Goal: Task Accomplishment & Management: Manage account settings

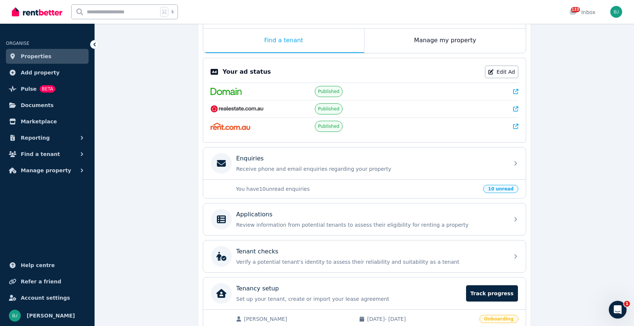
scroll to position [152, 0]
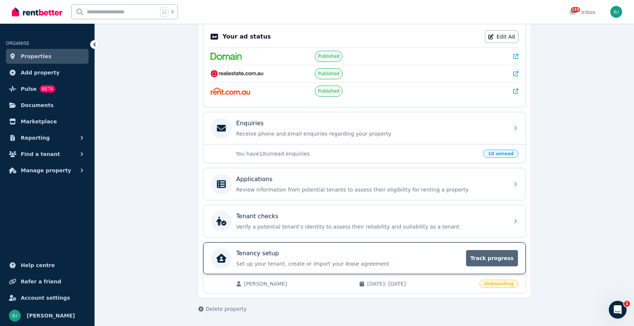
click at [495, 258] on span "Track progress" at bounding box center [492, 258] width 52 height 16
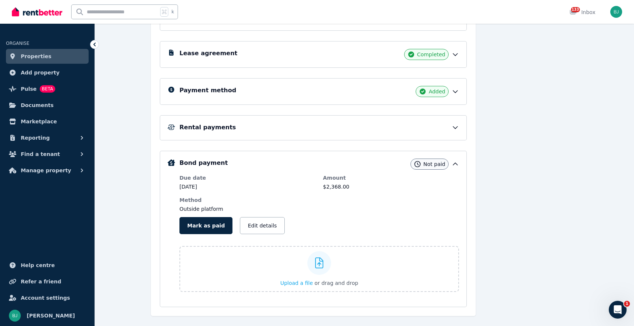
scroll to position [138, 0]
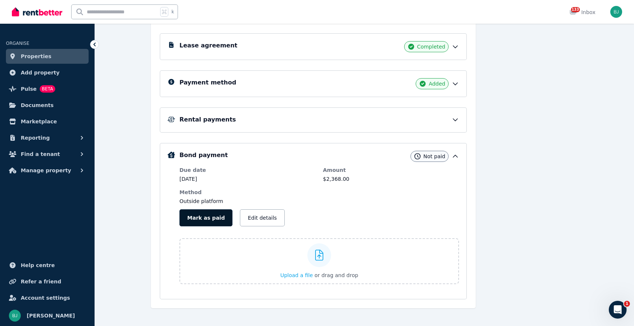
click at [201, 219] on button "Mark as paid" at bounding box center [205, 217] width 53 height 17
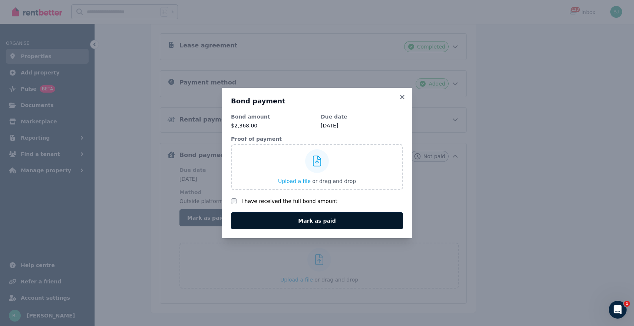
click at [297, 220] on button "Mark as paid" at bounding box center [317, 220] width 172 height 17
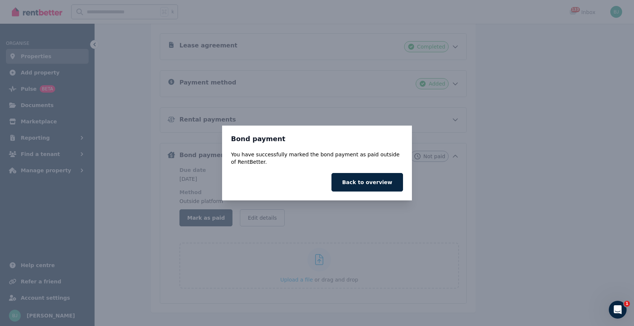
click at [419, 212] on div "Bond payment You have successfully marked the bond payment as paid outside of R…" at bounding box center [317, 163] width 634 height 326
click at [371, 185] on button "Back to overview" at bounding box center [367, 182] width 72 height 19
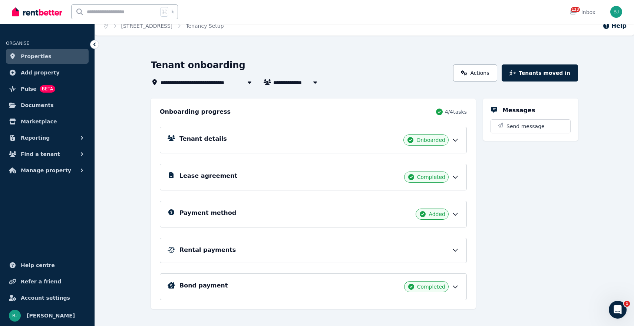
scroll to position [16, 0]
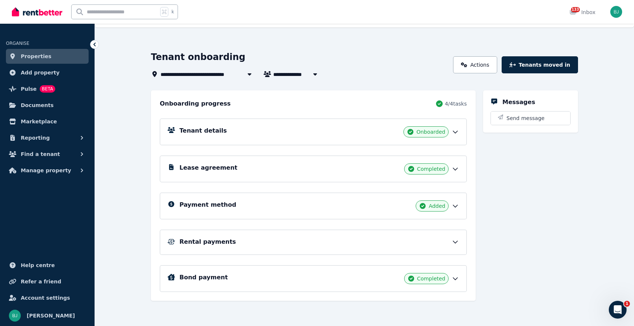
click at [454, 244] on icon at bounding box center [455, 241] width 7 height 7
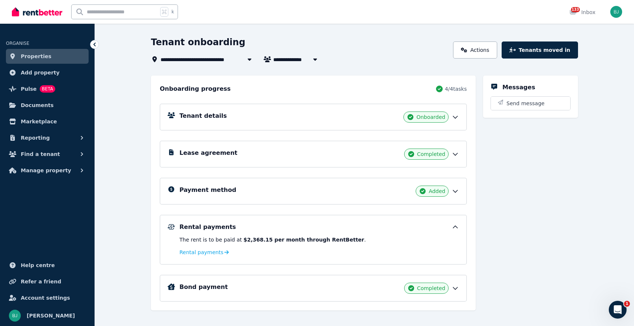
scroll to position [40, 0]
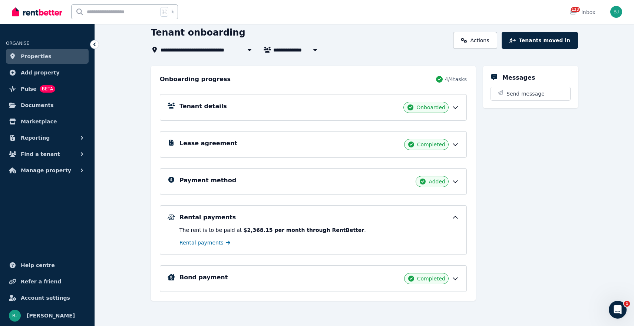
click at [204, 246] on span "Rental payments" at bounding box center [201, 242] width 44 height 7
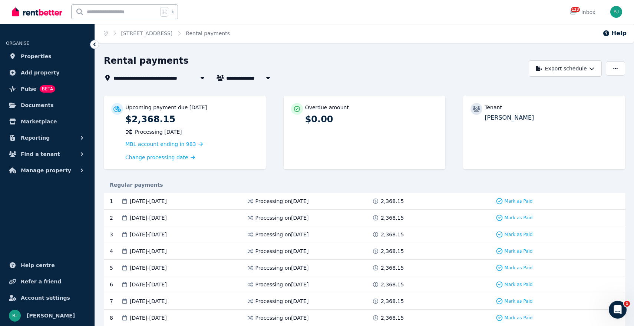
scroll to position [4, 0]
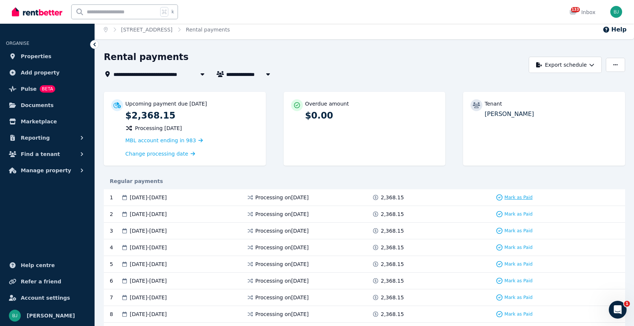
click at [529, 198] on span "Mark as Paid" at bounding box center [519, 198] width 28 height 6
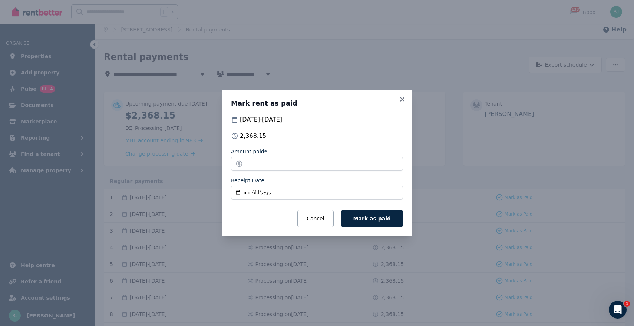
click at [236, 191] on input "Receipt Date" at bounding box center [317, 193] width 172 height 14
type input "**********"
click at [371, 221] on span "Mark as paid" at bounding box center [371, 219] width 37 height 6
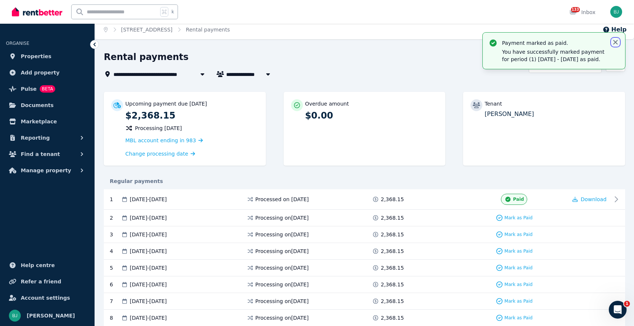
click at [616, 42] on icon "button" at bounding box center [615, 42] width 4 height 4
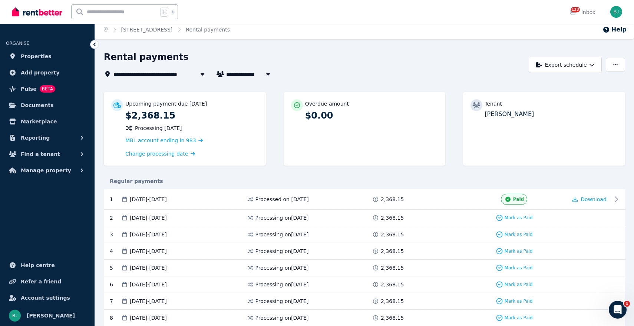
click at [455, 78] on div "**********" at bounding box center [314, 74] width 421 height 9
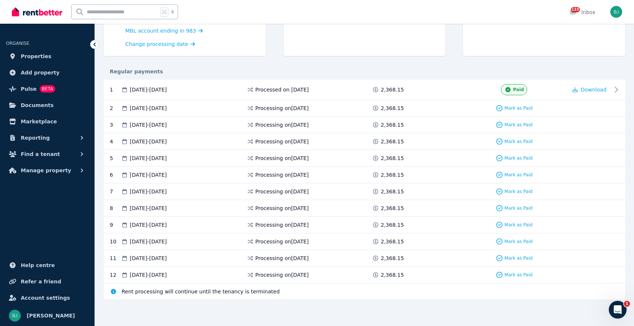
scroll to position [0, 0]
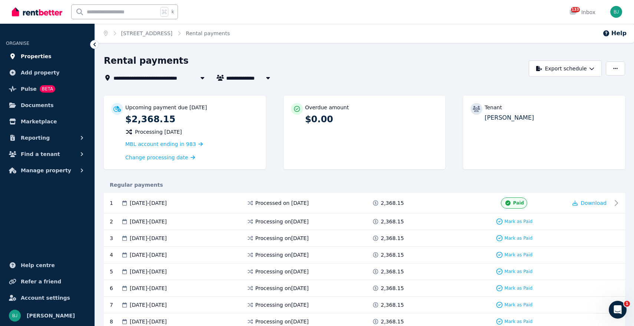
click at [46, 57] on span "Properties" at bounding box center [36, 56] width 31 height 9
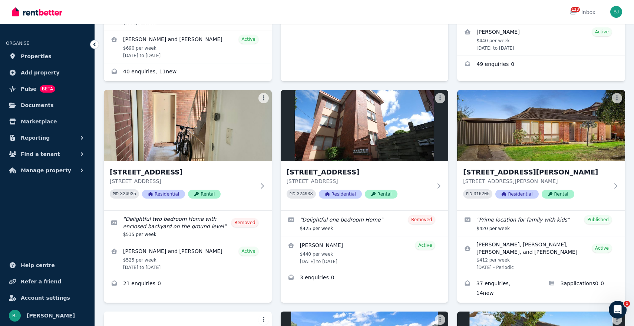
scroll to position [851, 0]
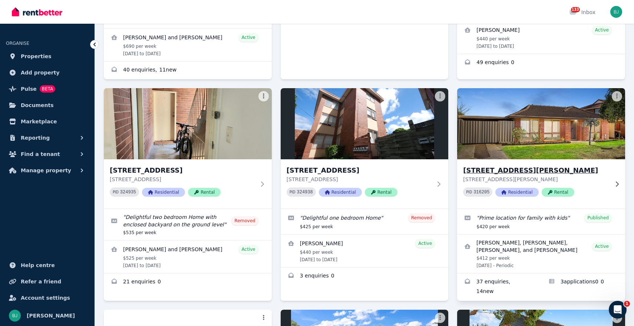
click at [561, 165] on h3 "[STREET_ADDRESS][PERSON_NAME]" at bounding box center [536, 170] width 146 height 10
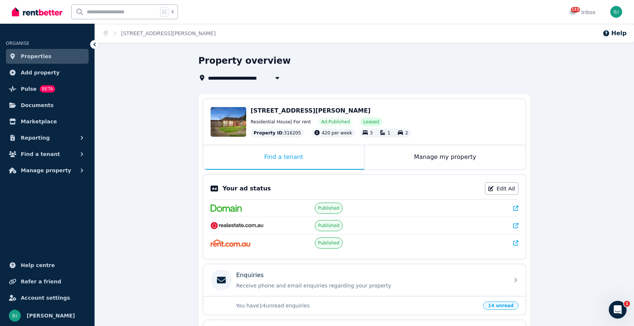
click at [515, 208] on icon at bounding box center [515, 208] width 5 height 5
click at [35, 59] on span "Properties" at bounding box center [36, 56] width 31 height 9
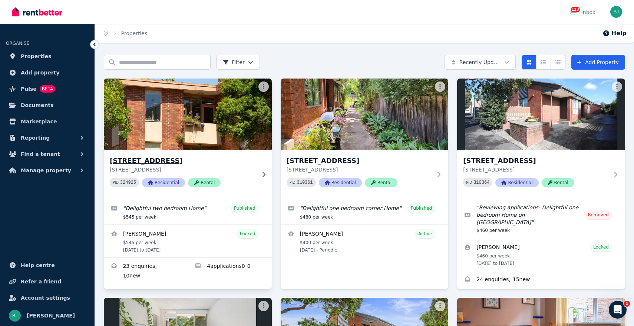
click at [191, 161] on h3 "[STREET_ADDRESS]" at bounding box center [183, 161] width 146 height 10
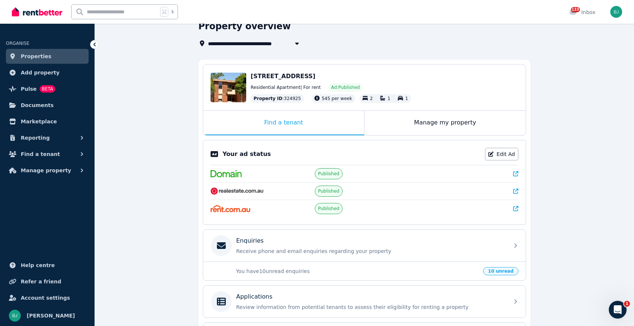
scroll to position [55, 0]
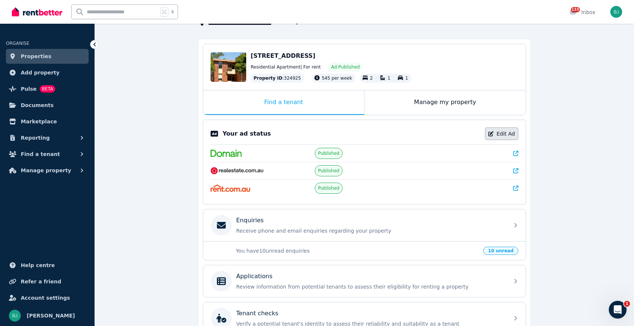
click at [498, 135] on link "Edit Ad" at bounding box center [501, 134] width 33 height 13
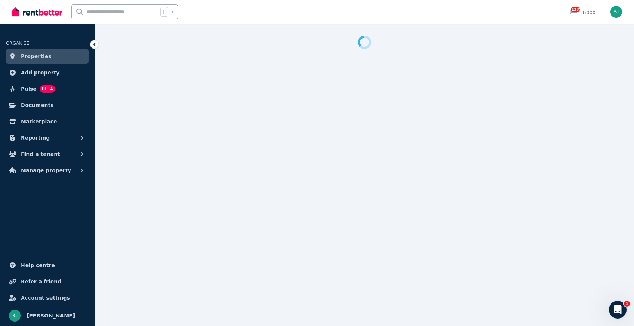
select select "**********"
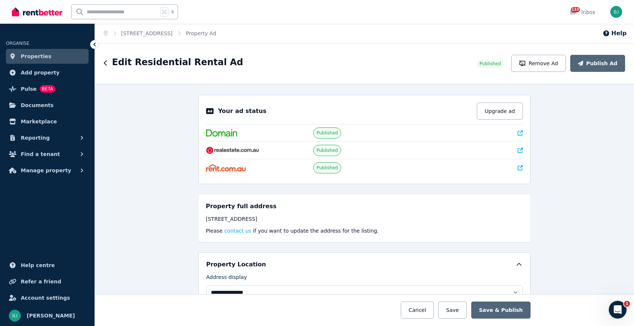
scroll to position [3, 0]
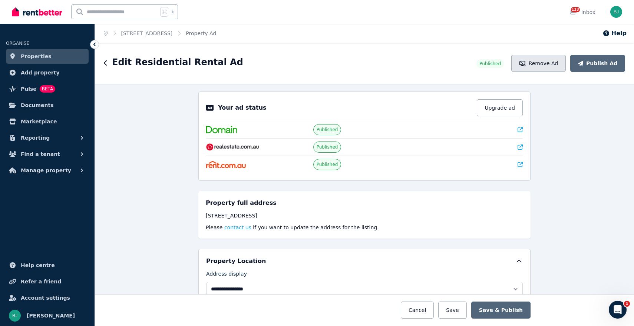
click at [532, 67] on button "Remove Ad" at bounding box center [538, 63] width 54 height 17
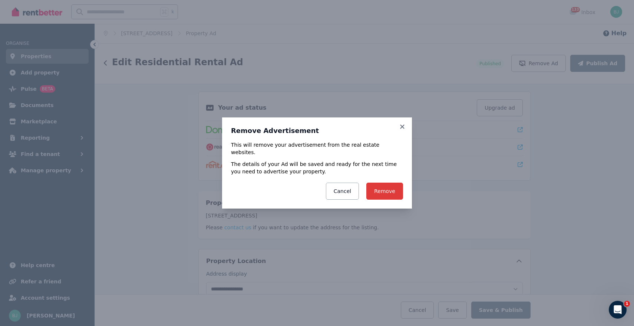
click at [380, 190] on button "Remove" at bounding box center [384, 191] width 37 height 17
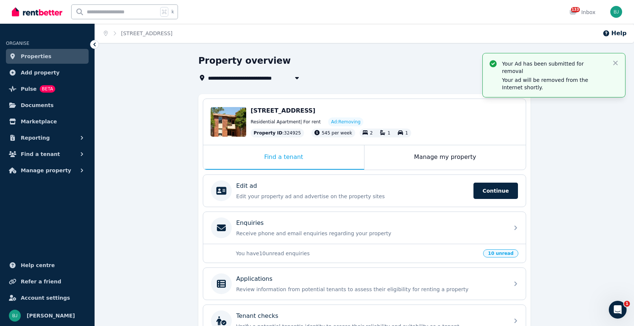
scroll to position [46, 0]
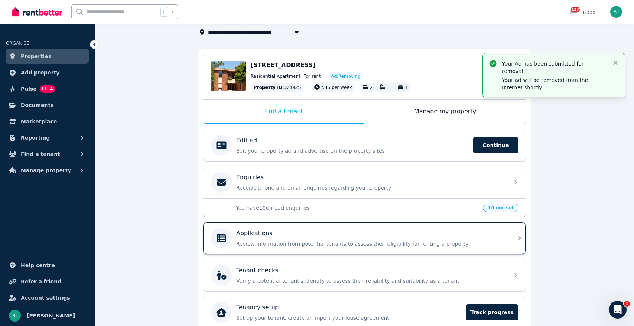
click at [253, 240] on div "Applications Review information from potential tenants to assess their eligibil…" at bounding box center [370, 238] width 268 height 19
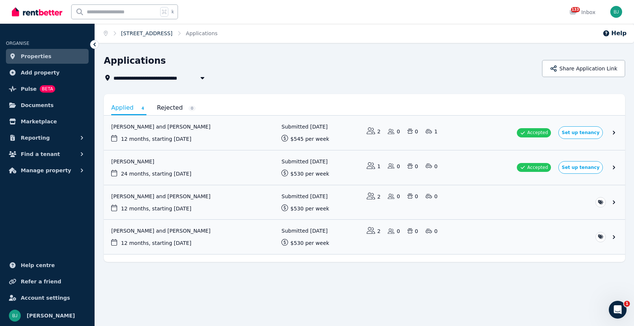
click at [173, 33] on link "[STREET_ADDRESS]" at bounding box center [147, 33] width 52 height 6
click at [181, 128] on link "View application: Stefanie Kyriss and Elijah Andrews" at bounding box center [364, 133] width 521 height 34
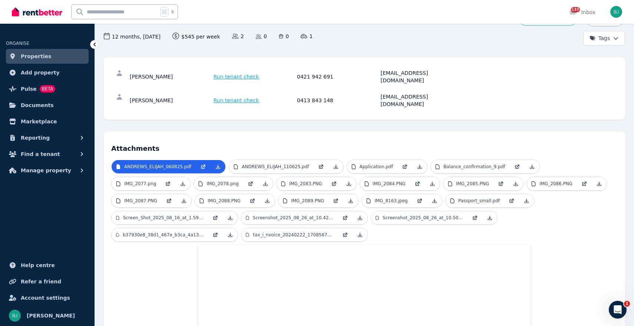
scroll to position [93, 0]
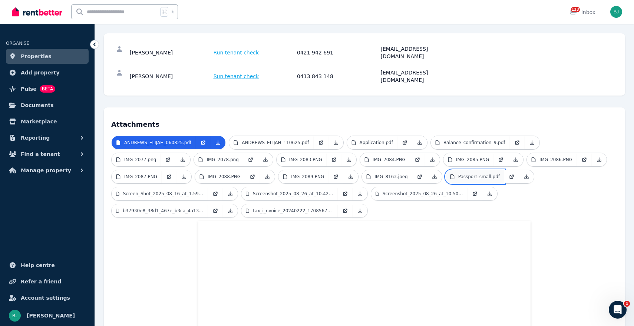
click at [474, 174] on p "Passport_small.pdf" at bounding box center [479, 177] width 42 height 6
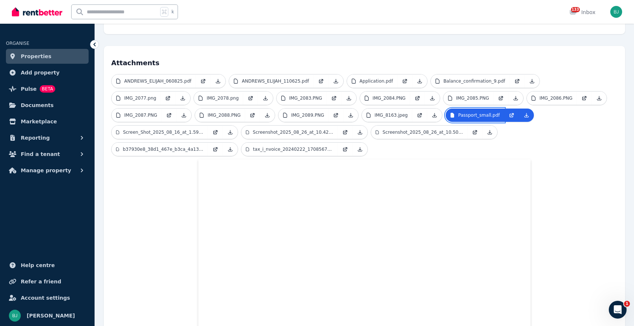
scroll to position [83, 0]
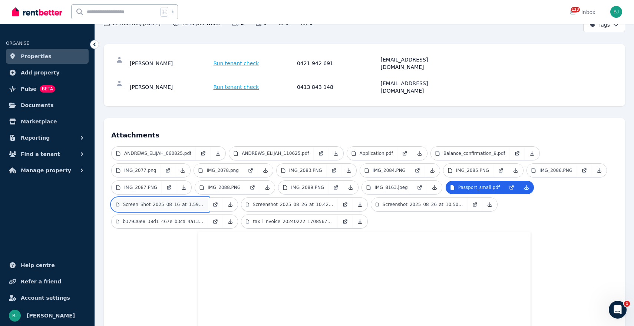
click at [135, 202] on p "Screen_Shot_2025_08_16_at_1.59.33_pm.png" at bounding box center [163, 205] width 80 height 6
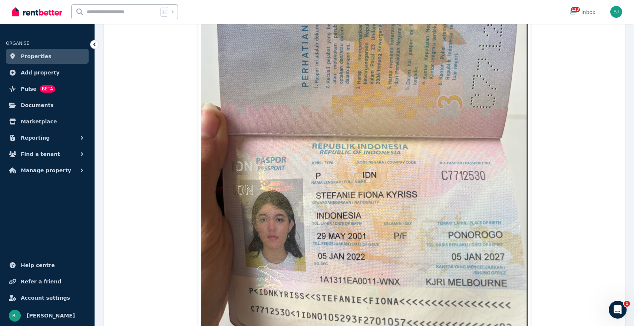
scroll to position [399, 0]
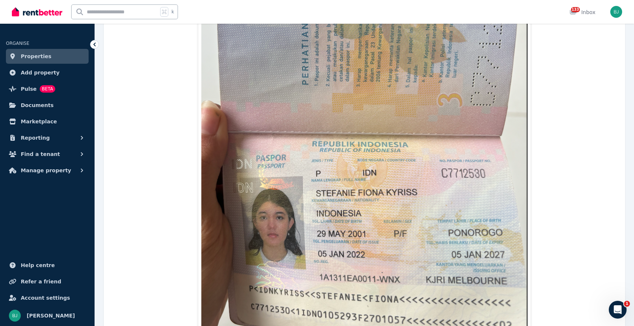
click at [63, 57] on link "Properties" at bounding box center [47, 56] width 83 height 15
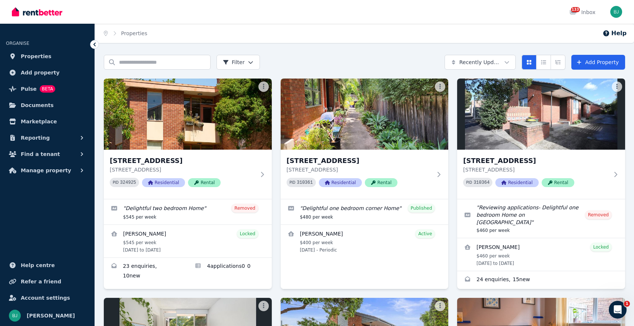
click at [508, 62] on html "Open main menu 133 Inbox Open user menu ORGANISE Properties Add property Pulse …" at bounding box center [317, 163] width 634 height 326
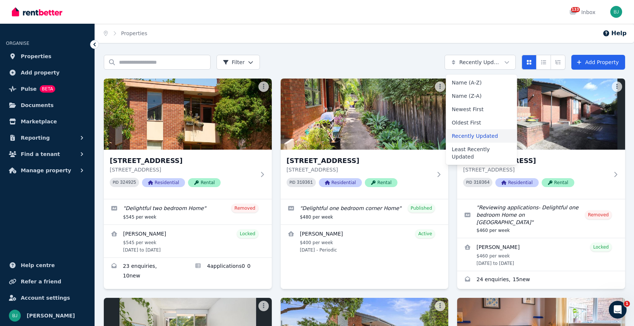
click at [487, 135] on div "Recently Updated" at bounding box center [481, 135] width 71 height 13
click at [511, 61] on html "Open main menu 133 Inbox Open user menu ORGANISE Properties Add property Pulse …" at bounding box center [317, 163] width 634 height 326
click at [473, 149] on div "Least Recently Updated" at bounding box center [481, 153] width 71 height 21
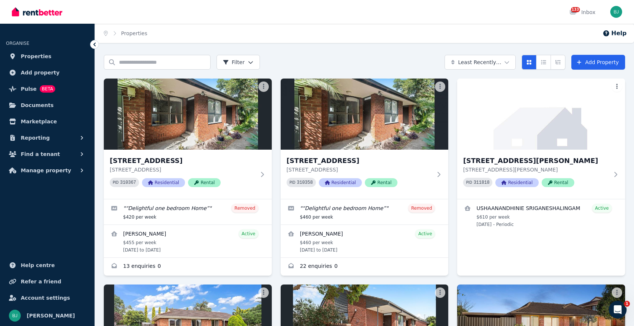
click at [508, 60] on html "Open main menu 133 Inbox Open user menu ORGANISE Properties Add property Pulse …" at bounding box center [317, 163] width 634 height 326
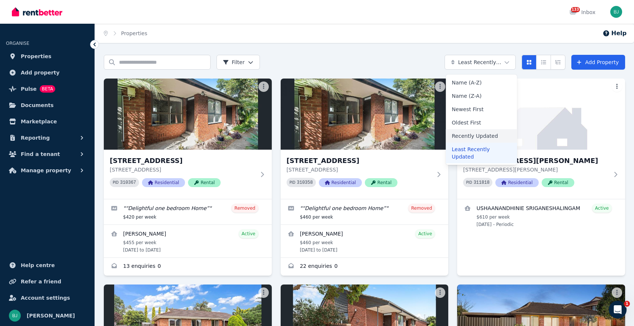
click at [474, 136] on div "Recently Updated" at bounding box center [481, 135] width 71 height 13
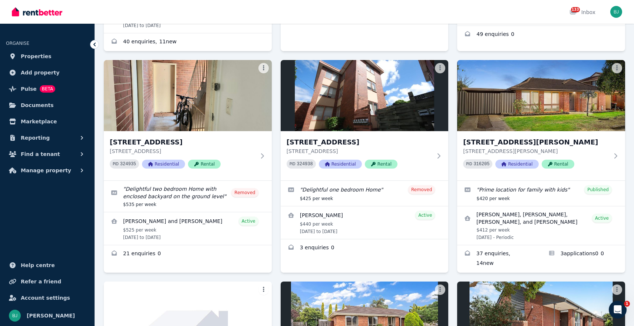
scroll to position [897, 0]
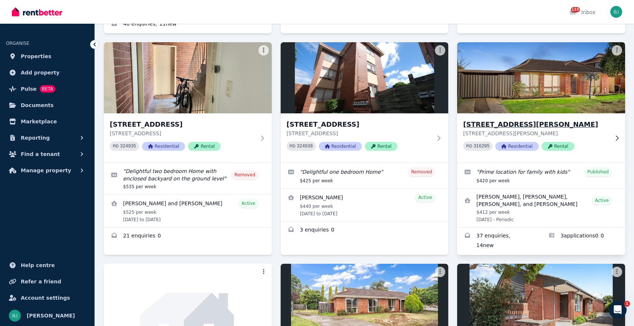
click at [538, 119] on h3 "[STREET_ADDRESS][PERSON_NAME]" at bounding box center [536, 124] width 146 height 10
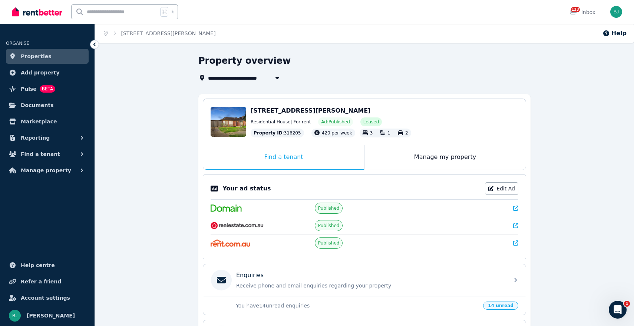
click at [43, 59] on span "Properties" at bounding box center [36, 56] width 31 height 9
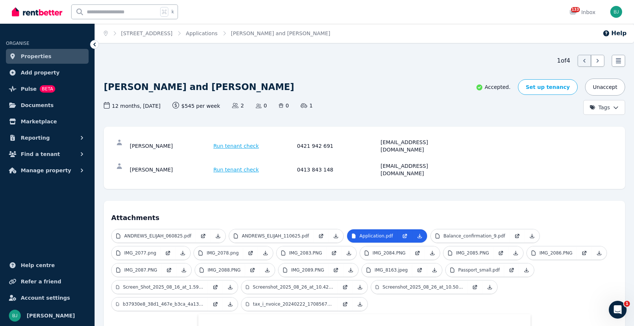
click at [172, 142] on div "[PERSON_NAME]" at bounding box center [171, 146] width 82 height 15
drag, startPoint x: 168, startPoint y: 142, endPoint x: 129, endPoint y: 140, distance: 38.6
click at [129, 140] on div "[PERSON_NAME] Run tenant check 0421 942 691 [EMAIL_ADDRESS][DOMAIN_NAME]" at bounding box center [364, 146] width 506 height 24
copy div "[PERSON_NAME]"
drag, startPoint x: 442, startPoint y: 141, endPoint x: 377, endPoint y: 141, distance: 64.5
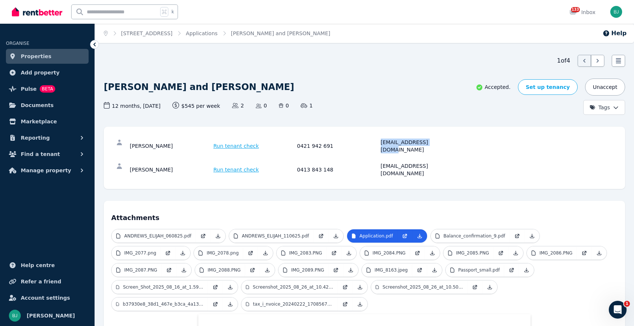
click at [377, 141] on div "[PERSON_NAME] Run tenant check 0421 942 691 [EMAIL_ADDRESS][DOMAIN_NAME]" at bounding box center [296, 146] width 332 height 15
copy div "[EMAIL_ADDRESS][DOMAIN_NAME]"
click at [437, 140] on div "[EMAIL_ADDRESS][DOMAIN_NAME]" at bounding box center [422, 146] width 82 height 15
click at [433, 142] on div "[EMAIL_ADDRESS][DOMAIN_NAME]" at bounding box center [422, 146] width 82 height 15
drag, startPoint x: 433, startPoint y: 142, endPoint x: 382, endPoint y: 141, distance: 50.8
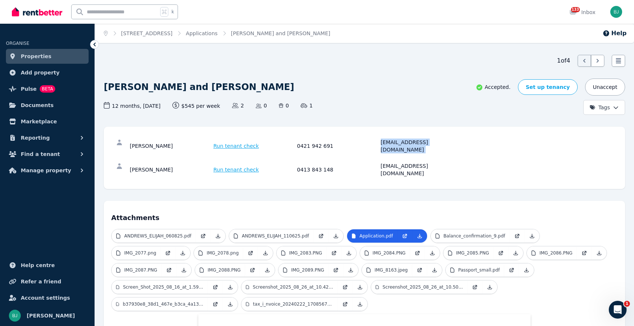
click at [382, 141] on div "[EMAIL_ADDRESS][DOMAIN_NAME]" at bounding box center [422, 146] width 82 height 15
copy div "[EMAIL_ADDRESS][DOMAIN_NAME]"
drag, startPoint x: 331, startPoint y: 143, endPoint x: 298, endPoint y: 142, distance: 32.6
click at [298, 142] on div "0421 942 691" at bounding box center [338, 146] width 82 height 15
copy div "0421 942 691"
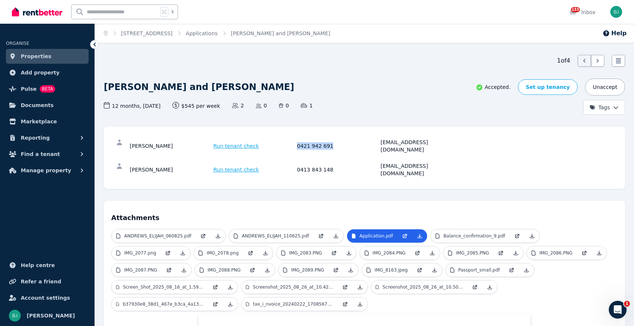
click at [55, 57] on link "Properties" at bounding box center [47, 56] width 83 height 15
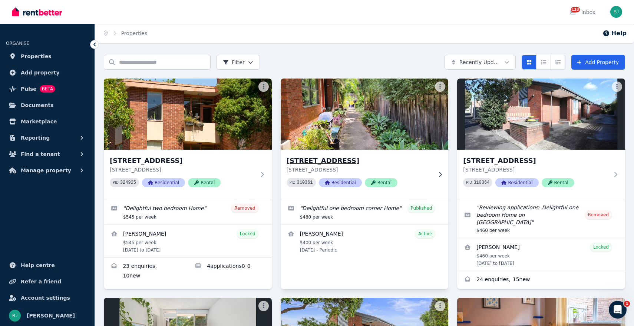
click at [394, 142] on img at bounding box center [364, 114] width 176 height 75
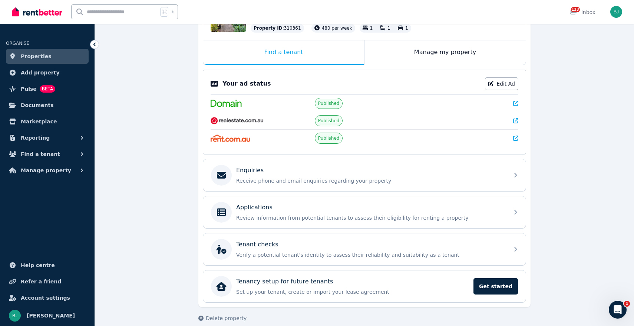
scroll to position [114, 0]
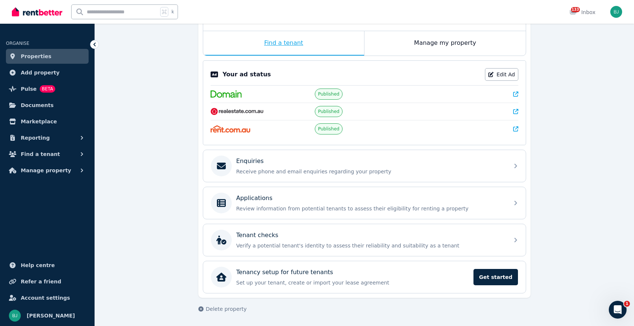
click at [316, 41] on div "Find a tenant" at bounding box center [283, 43] width 161 height 24
click at [451, 43] on div "Manage my property" at bounding box center [444, 43] width 161 height 24
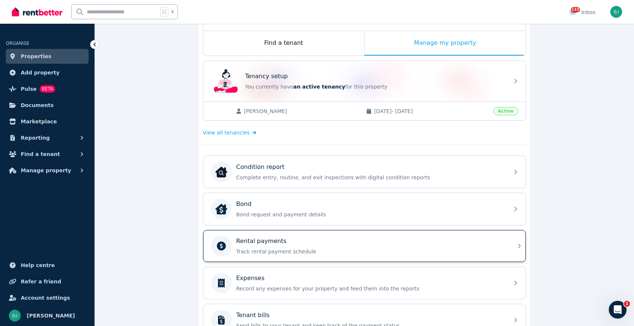
click at [330, 253] on p "Track rental payment schedule" at bounding box center [370, 251] width 268 height 7
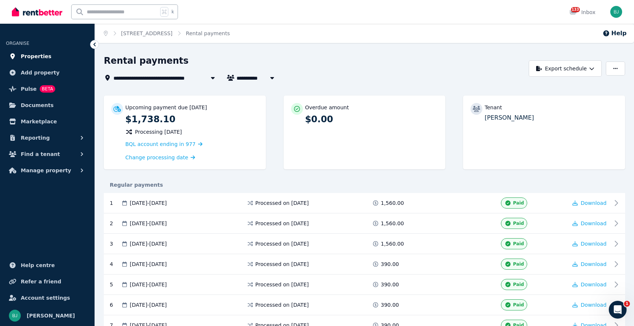
click at [47, 57] on link "Properties" at bounding box center [47, 56] width 83 height 15
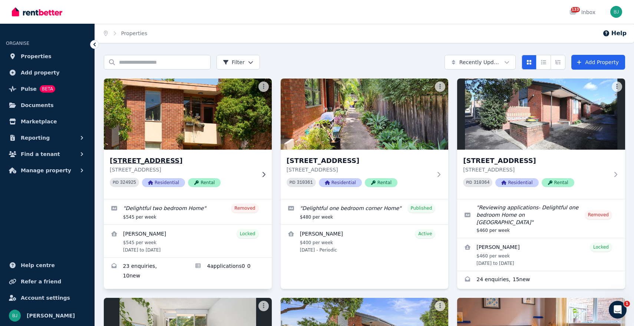
click at [207, 156] on h3 "[STREET_ADDRESS]" at bounding box center [183, 161] width 146 height 10
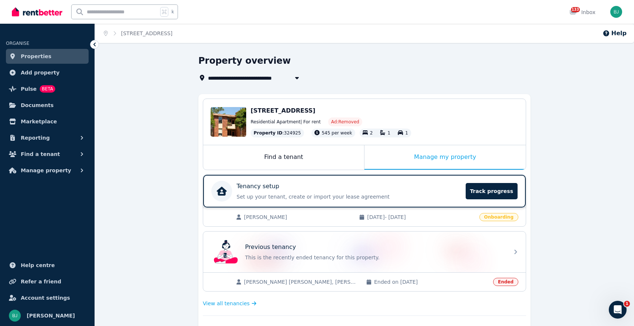
click at [418, 198] on p "Set up your tenant, create or import your lease agreement" at bounding box center [349, 196] width 225 height 7
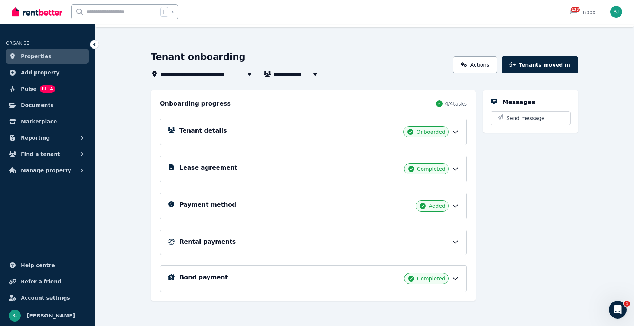
click at [386, 129] on div "Tenant details Onboarded" at bounding box center [319, 131] width 280 height 11
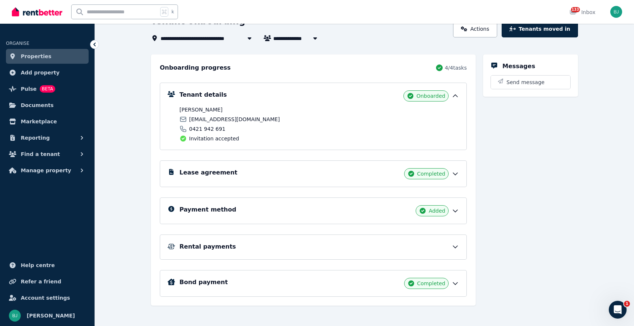
scroll to position [56, 0]
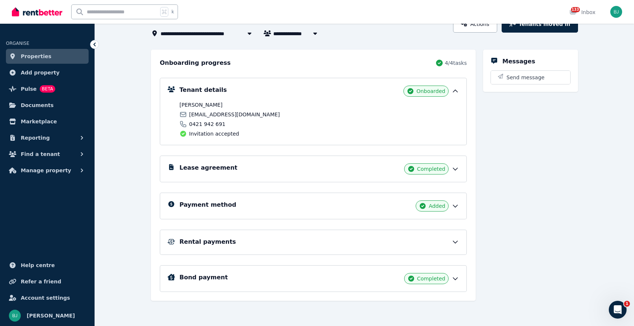
click at [355, 274] on div "Bond payment Completed" at bounding box center [319, 278] width 280 height 11
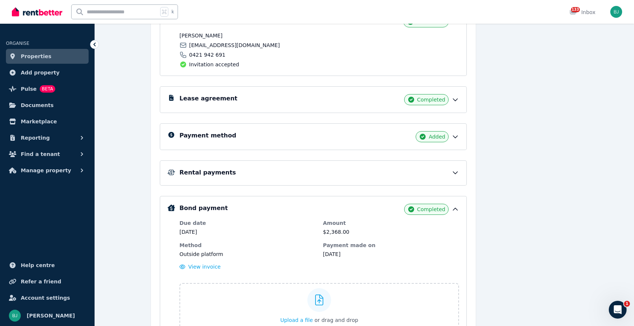
scroll to position [161, 0]
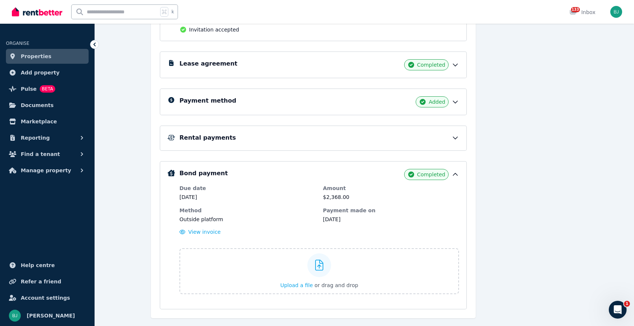
click at [507, 114] on div "Messages Send message" at bounding box center [530, 132] width 95 height 373
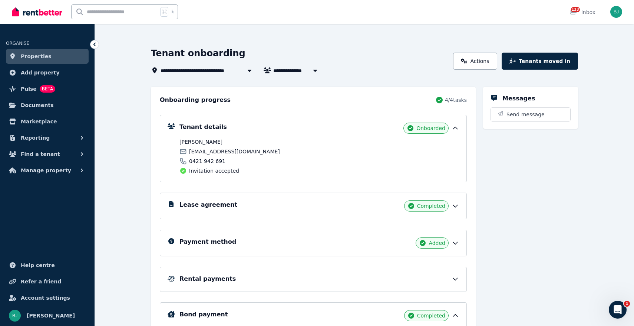
scroll to position [0, 0]
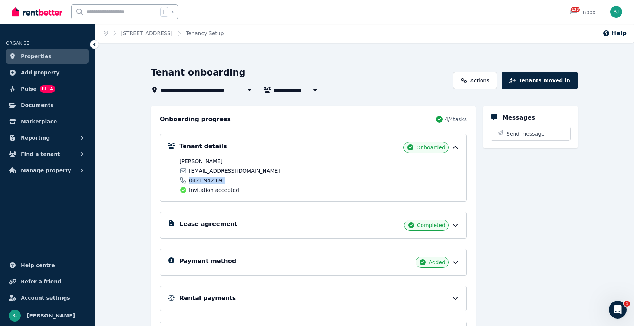
drag, startPoint x: 223, startPoint y: 179, endPoint x: 189, endPoint y: 181, distance: 33.8
click at [189, 181] on div "0421 942 691" at bounding box center [248, 180] width 138 height 7
copy span "0421 942 691"
drag, startPoint x: 244, startPoint y: 169, endPoint x: 189, endPoint y: 170, distance: 54.5
click at [189, 170] on div "[EMAIL_ADDRESS][DOMAIN_NAME]" at bounding box center [248, 170] width 138 height 7
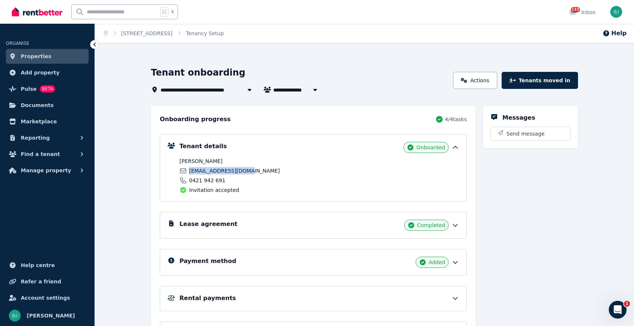
copy span "[EMAIL_ADDRESS][DOMAIN_NAME]"
